Goal: Find specific page/section: Find specific page/section

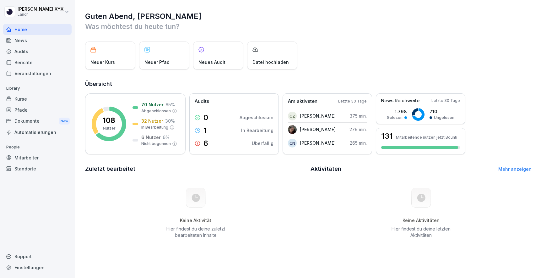
click at [39, 151] on p "People" at bounding box center [37, 147] width 68 height 10
click at [34, 157] on div "Mitarbeiter" at bounding box center [37, 157] width 68 height 11
